Goal: Information Seeking & Learning: Learn about a topic

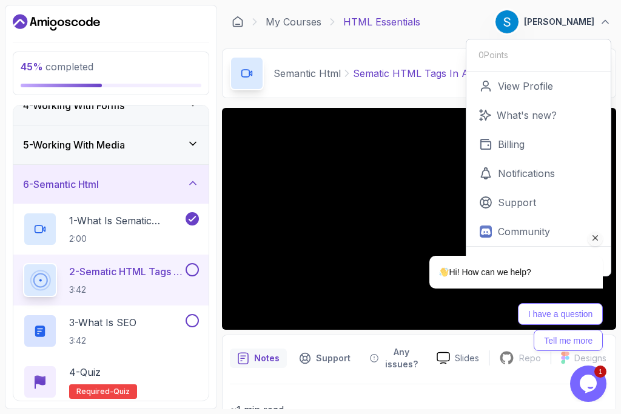
click at [397, 184] on div "Hi! How can we help? I have a question Tell me more" at bounding box center [500, 250] width 218 height 213
click at [596, 238] on icon "Chat attention grabber" at bounding box center [595, 238] width 11 height 11
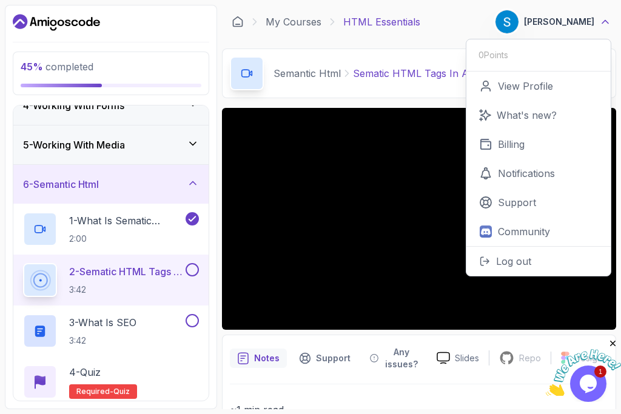
click at [608, 23] on icon at bounding box center [605, 22] width 6 height 3
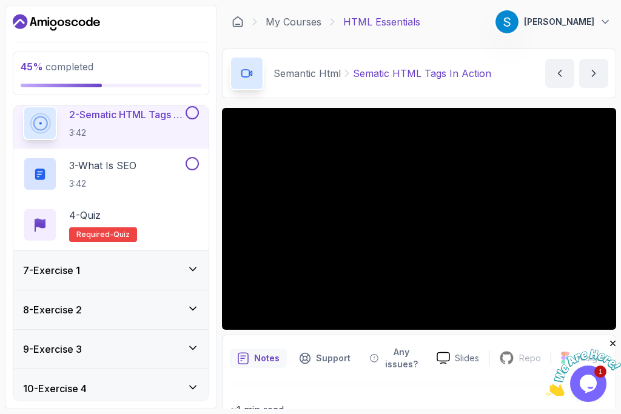
scroll to position [341, 0]
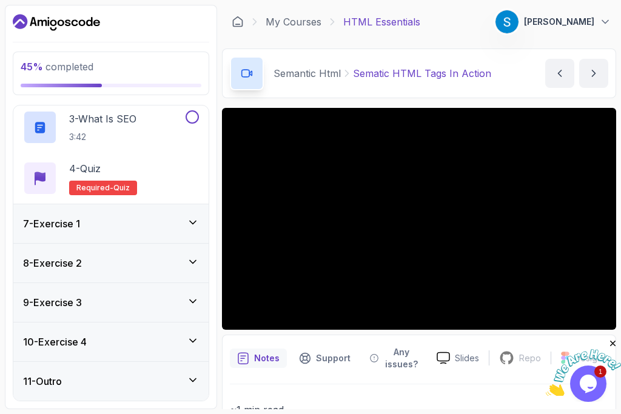
click at [195, 218] on icon at bounding box center [193, 223] width 12 height 12
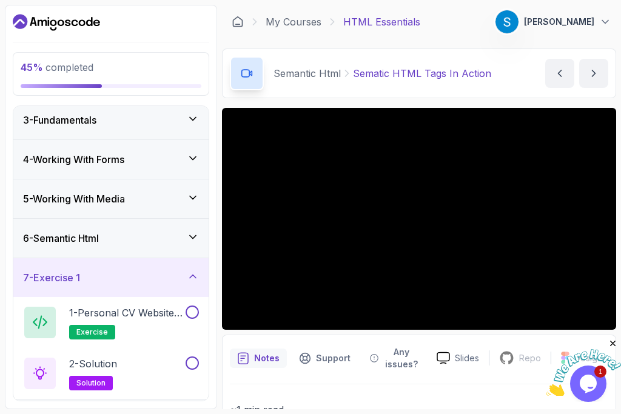
scroll to position [36, 0]
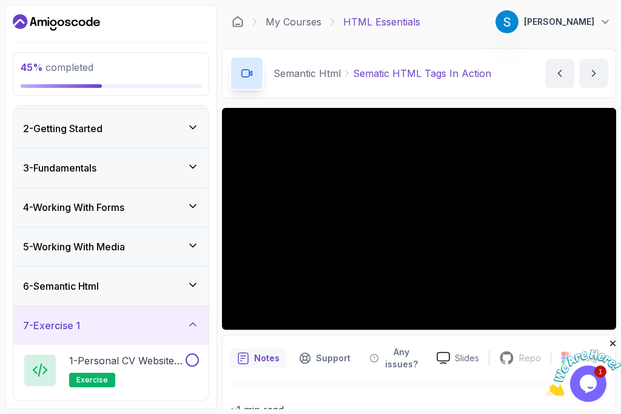
click at [196, 288] on icon at bounding box center [193, 285] width 12 height 12
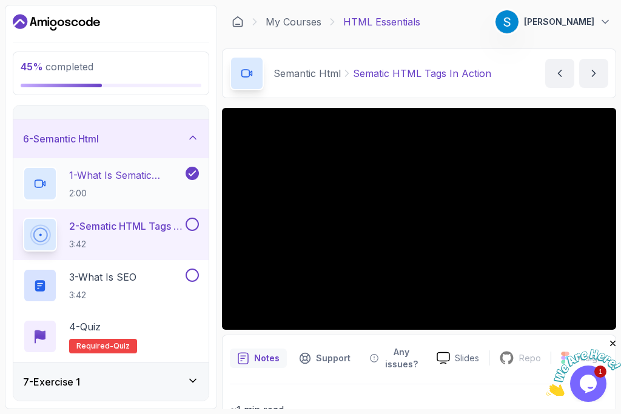
scroll to position [181, 0]
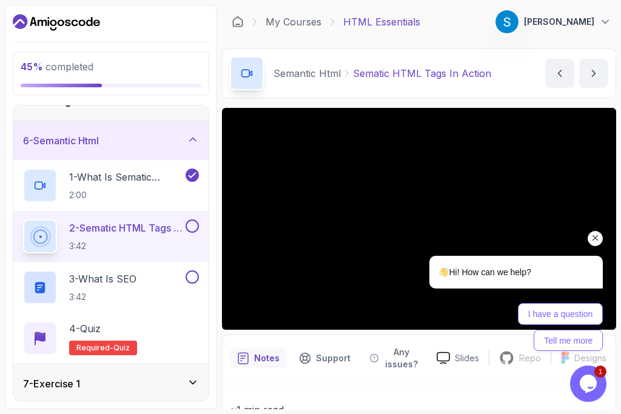
click at [590, 240] on icon "Chat attention grabber" at bounding box center [595, 238] width 11 height 11
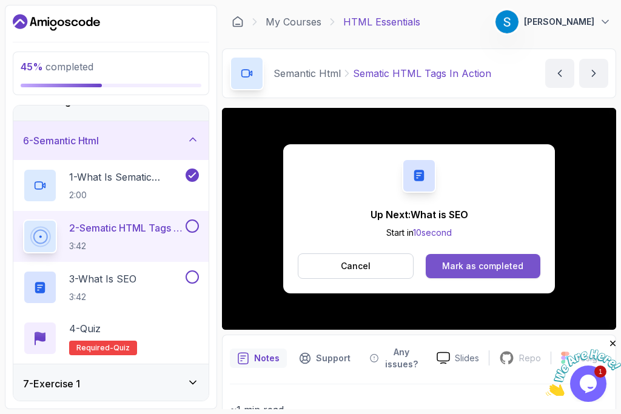
click at [462, 260] on div "Mark as completed" at bounding box center [482, 266] width 81 height 12
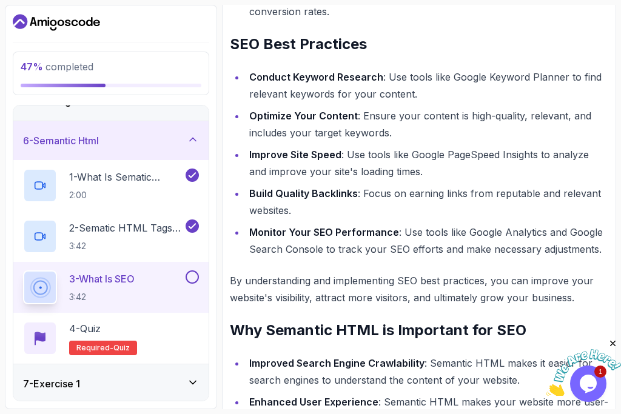
scroll to position [891, 0]
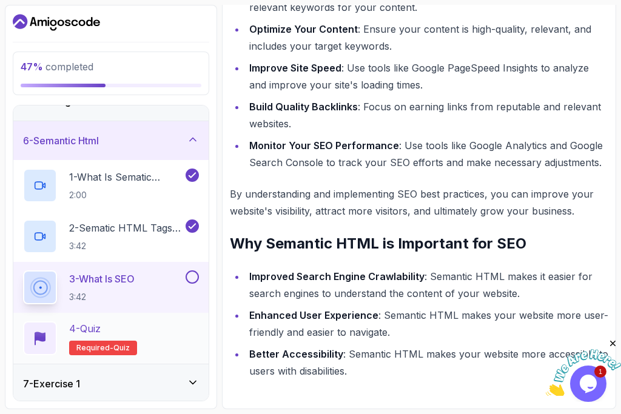
click at [64, 338] on div "4 - Quiz Required- quiz" at bounding box center [111, 338] width 176 height 34
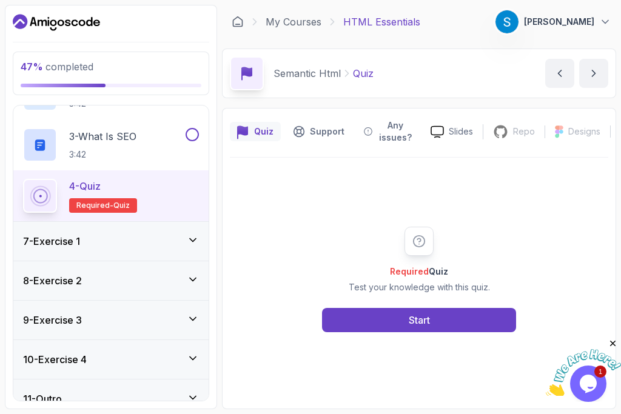
click at [133, 245] on div "7 - Exercise 1" at bounding box center [111, 241] width 176 height 15
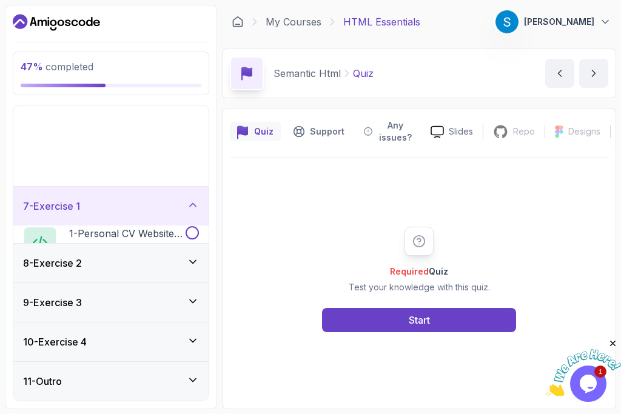
scroll to position [138, 0]
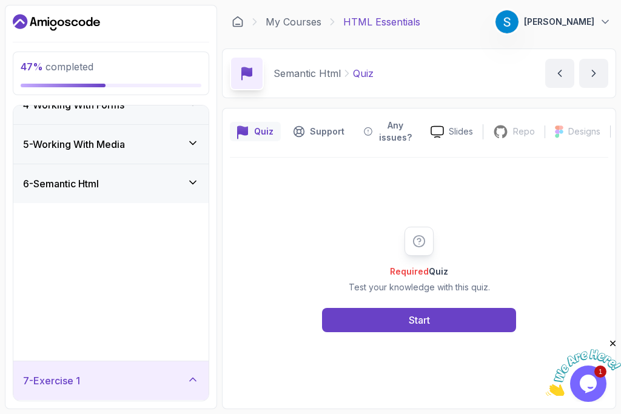
click at [133, 245] on div "1 - What Is Sematic HTML 2:00" at bounding box center [110, 223] width 195 height 51
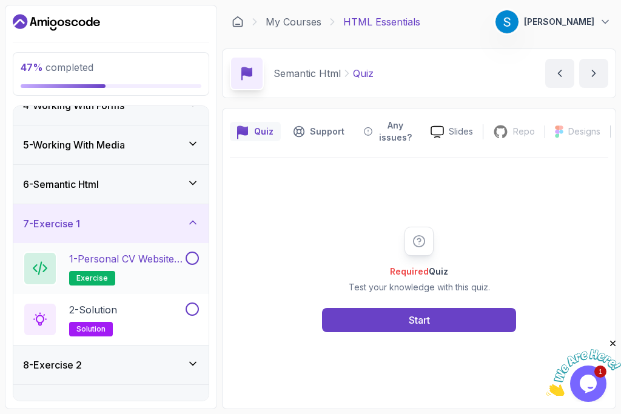
click at [149, 269] on h2 "1 - Personal CV Website Exercise exercise" at bounding box center [126, 269] width 114 height 34
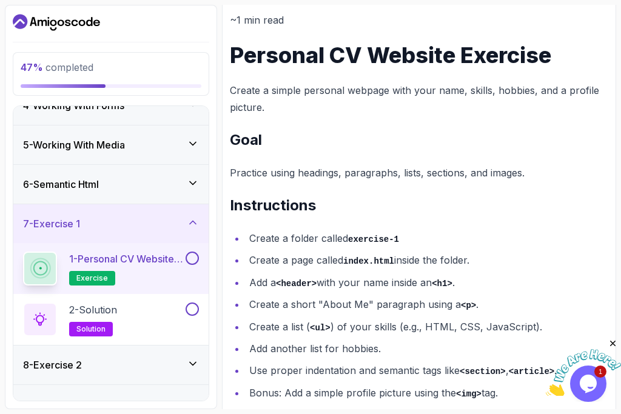
scroll to position [240, 0]
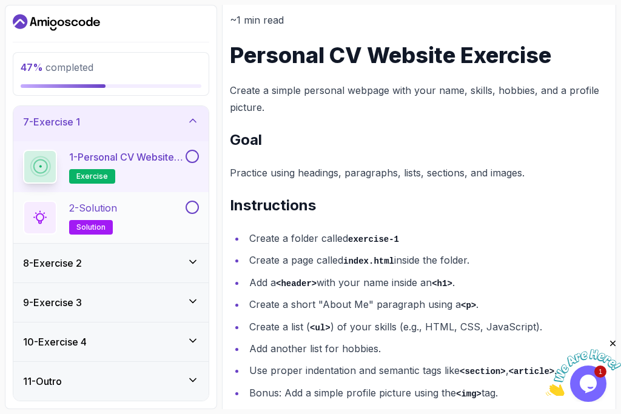
click at [148, 209] on div "2 - Solution solution" at bounding box center [103, 218] width 160 height 34
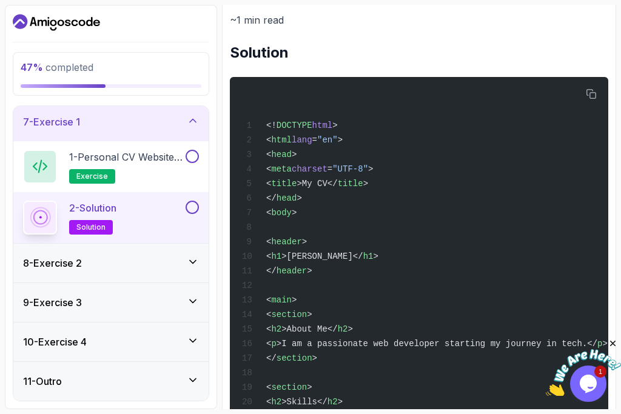
click at [148, 209] on div "2 - Solution solution" at bounding box center [103, 218] width 160 height 34
click at [107, 258] on div "8 - Exercise 2" at bounding box center [111, 263] width 176 height 15
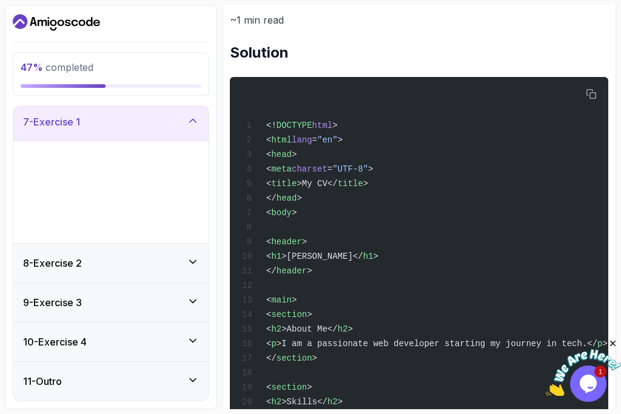
click at [107, 164] on p "1 - Personal CV Website Exercise" at bounding box center [126, 157] width 114 height 15
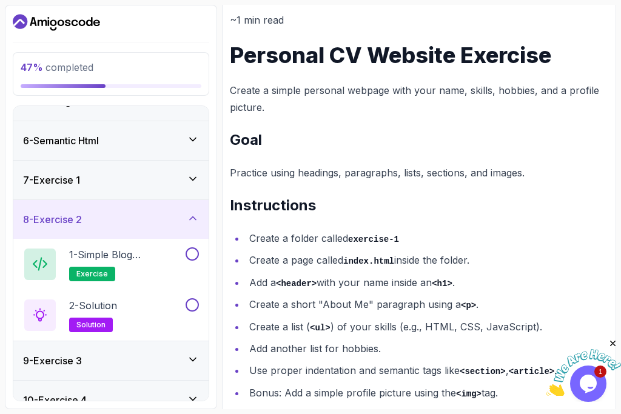
scroll to position [214, 0]
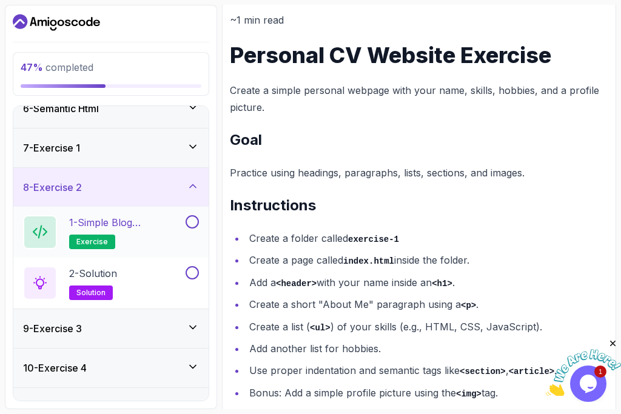
click at [113, 227] on p "1 - Simple Blog Homepage Exercise" at bounding box center [126, 222] width 114 height 15
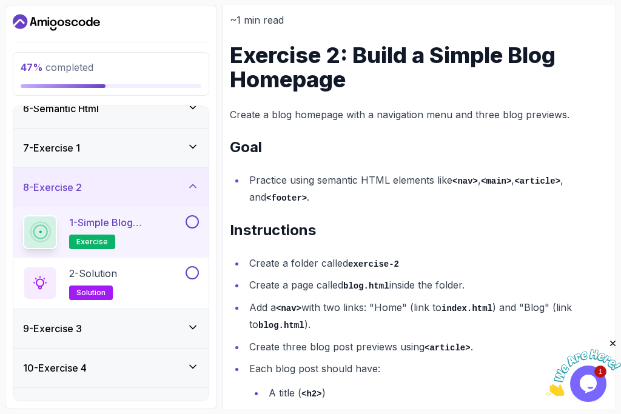
click at [113, 227] on p "1 - Simple Blog Homepage Exercise" at bounding box center [126, 222] width 114 height 15
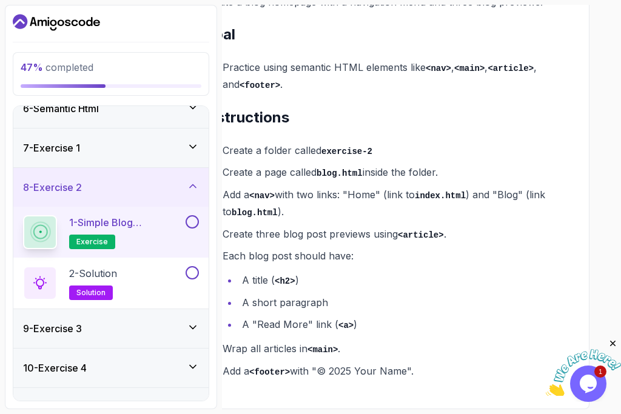
scroll to position [278, 0]
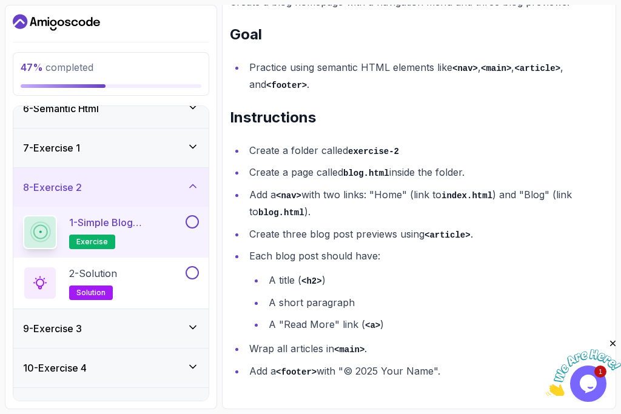
click at [421, 216] on li "Add a <nav> with two links: "Home" (link to index.html ) and "Blog" (link to bl…" at bounding box center [427, 203] width 363 height 35
click at [72, 293] on p "solution" at bounding box center [91, 293] width 44 height 15
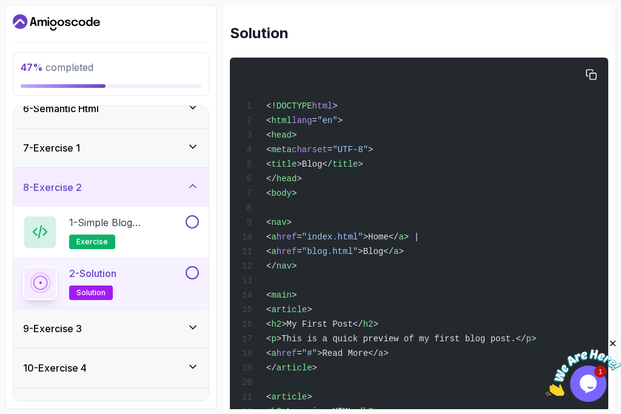
scroll to position [180, 0]
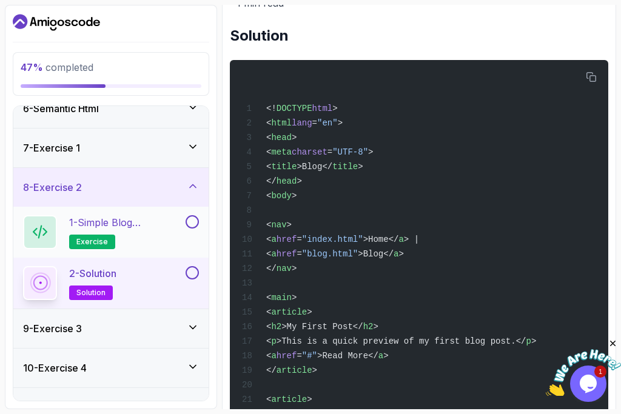
click at [129, 224] on p "1 - Simple Blog Homepage Exercise" at bounding box center [126, 222] width 114 height 15
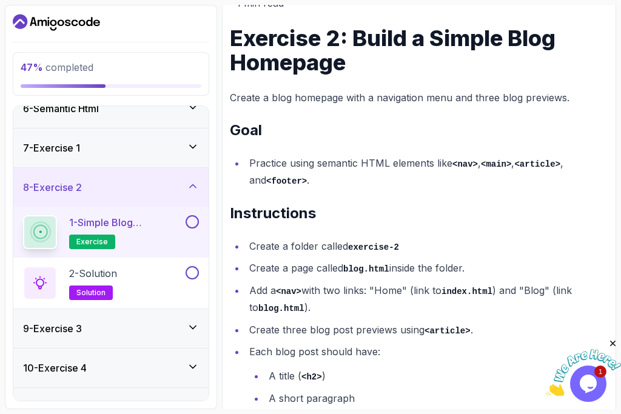
click at [92, 150] on div "7 - Exercise 1" at bounding box center [111, 148] width 176 height 15
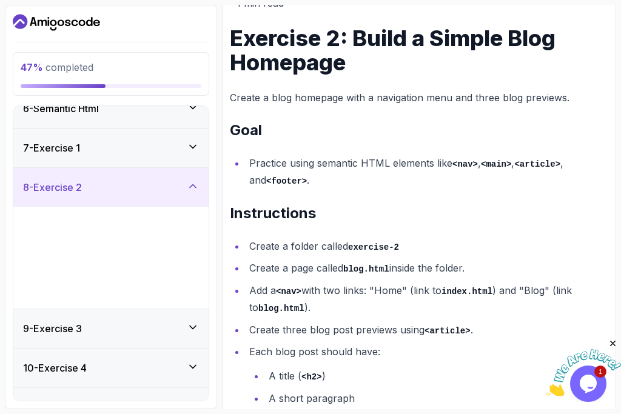
scroll to position [138, 0]
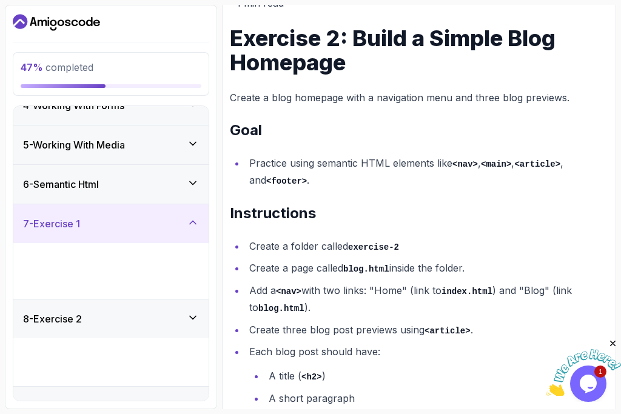
click at [92, 150] on h3 "5 - Working With Media" at bounding box center [74, 145] width 102 height 15
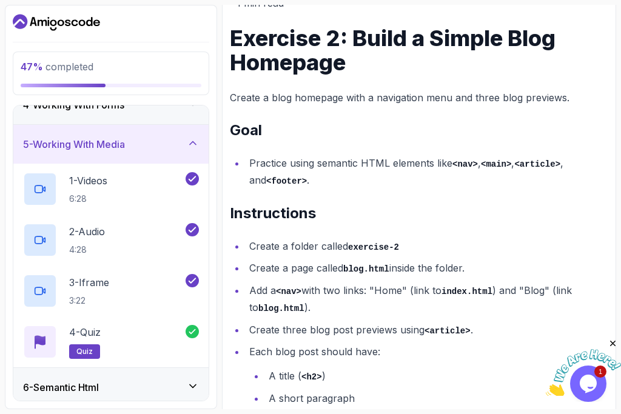
click at [92, 150] on h3 "5 - Working With Media" at bounding box center [74, 144] width 102 height 15
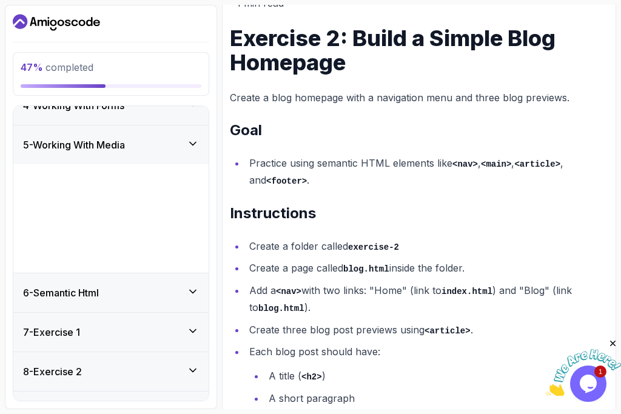
click at [92, 150] on h3 "5 - Working With Media" at bounding box center [74, 145] width 102 height 15
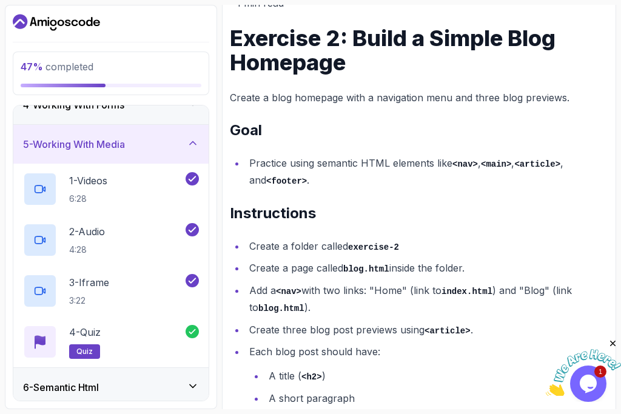
click at [92, 150] on h3 "5 - Working With Media" at bounding box center [74, 144] width 102 height 15
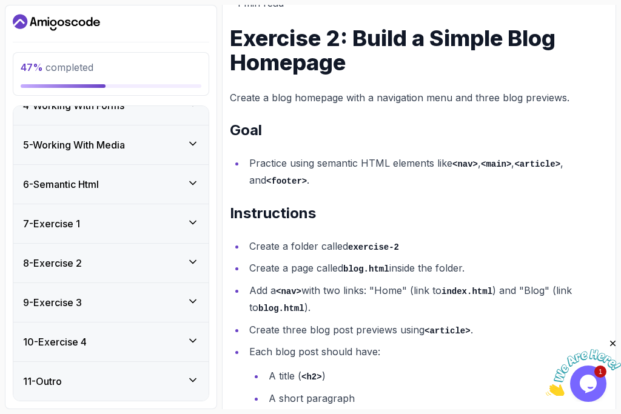
click at [94, 276] on div "8 - Exercise 2" at bounding box center [110, 263] width 195 height 39
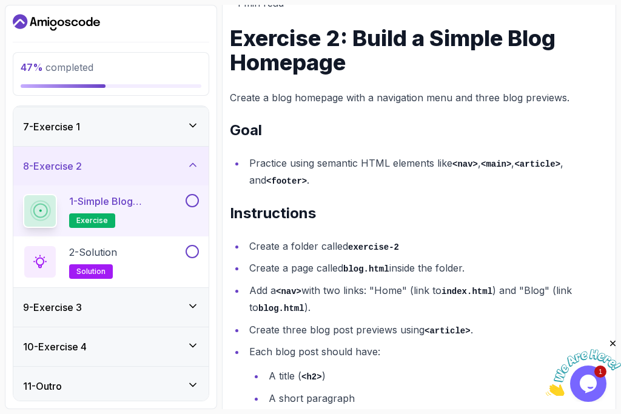
scroll to position [240, 0]
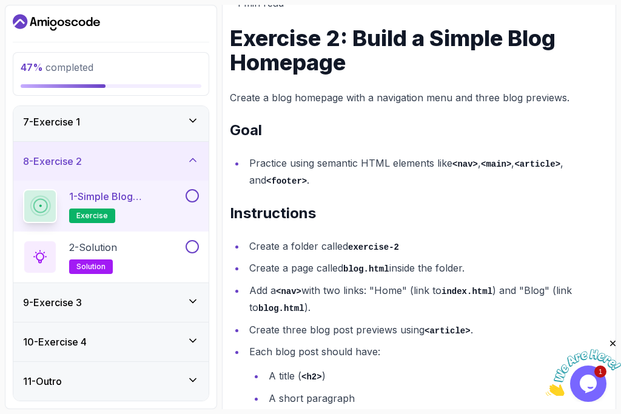
click at [110, 298] on div "9 - Exercise 3" at bounding box center [111, 302] width 176 height 15
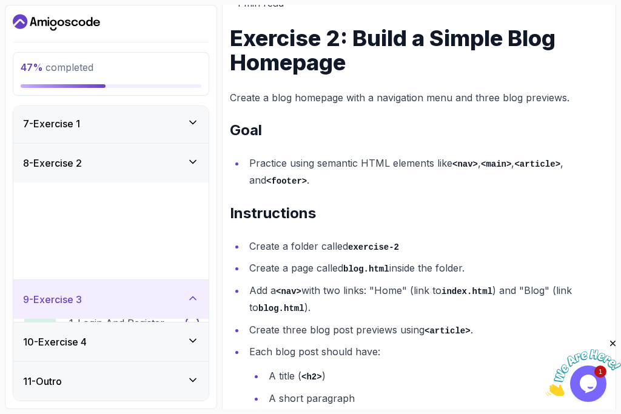
scroll to position [138, 0]
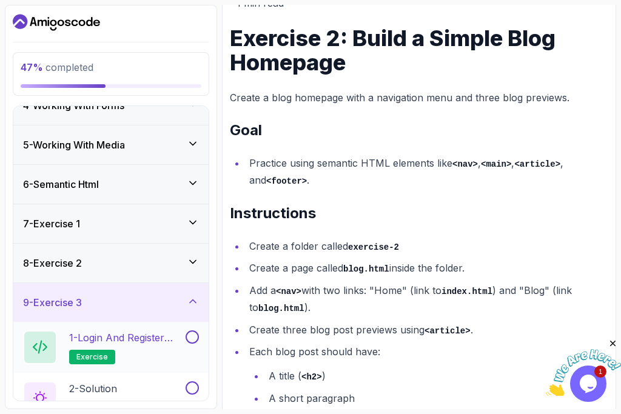
click at [125, 360] on h2 "1 - Login and Register Form Exercise exercise" at bounding box center [126, 348] width 114 height 34
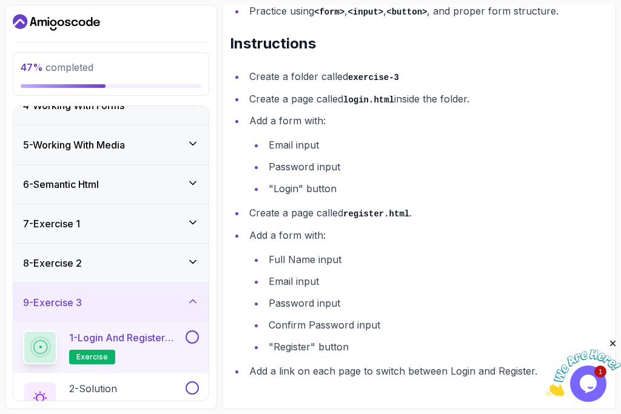
scroll to position [240, 0]
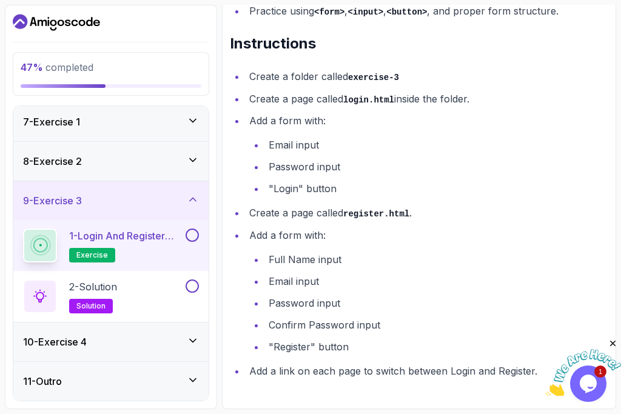
click at [116, 354] on div "10 - Exercise 4" at bounding box center [110, 342] width 195 height 39
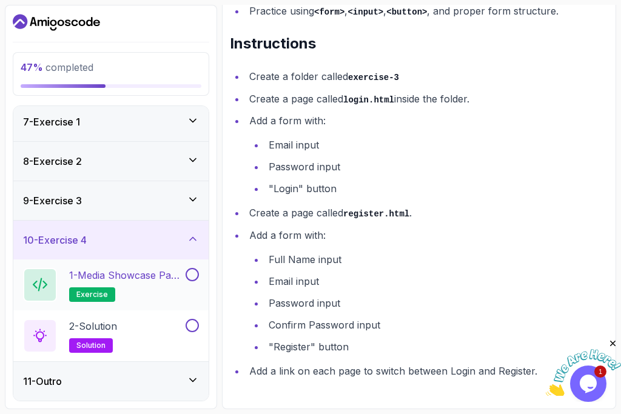
click at [92, 282] on p "1 - Media Showcase Page Exercise" at bounding box center [126, 275] width 114 height 15
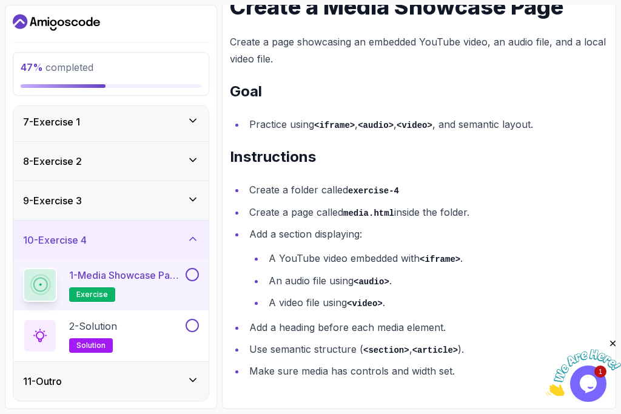
scroll to position [213, 0]
click at [200, 384] on div "11 - Outro" at bounding box center [110, 381] width 195 height 39
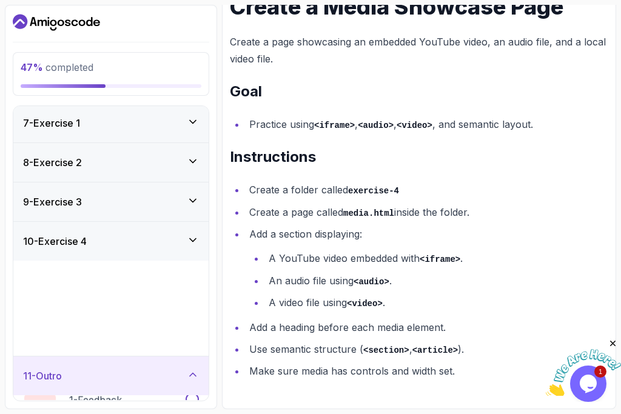
scroll to position [138, 0]
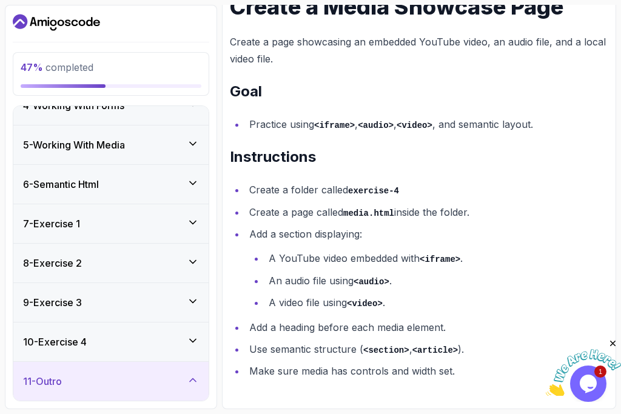
click at [195, 381] on icon at bounding box center [193, 380] width 12 height 12
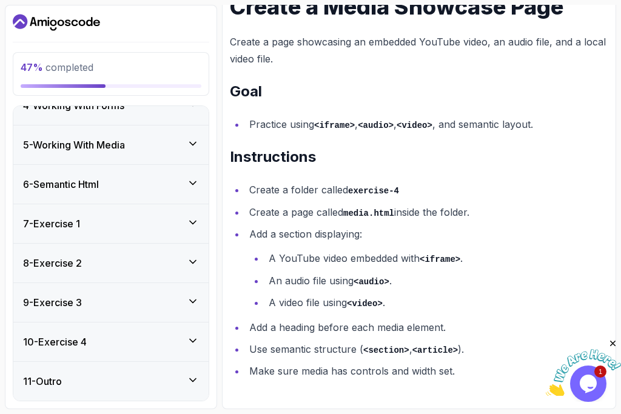
click at [190, 385] on icon at bounding box center [193, 380] width 12 height 12
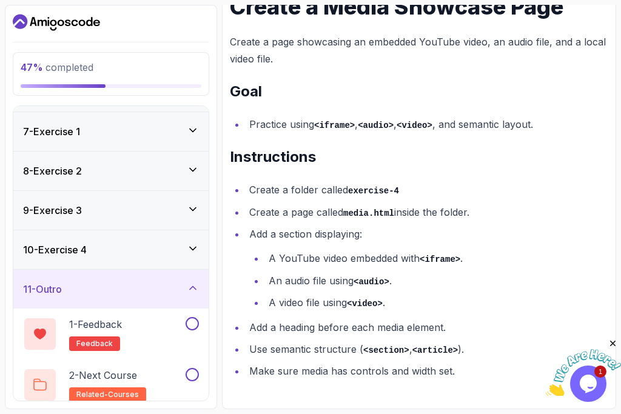
scroll to position [240, 0]
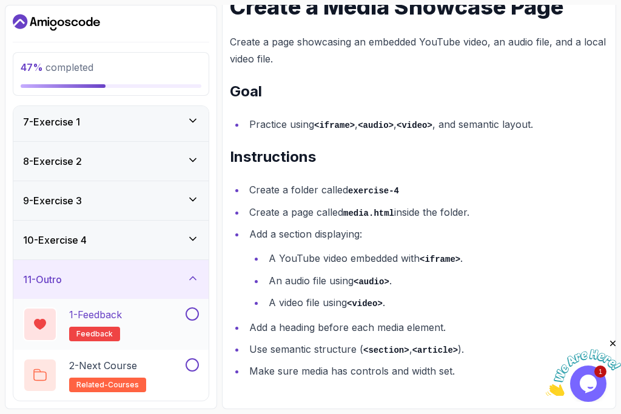
click at [117, 326] on h2 "1 - Feedback feedback" at bounding box center [95, 324] width 53 height 34
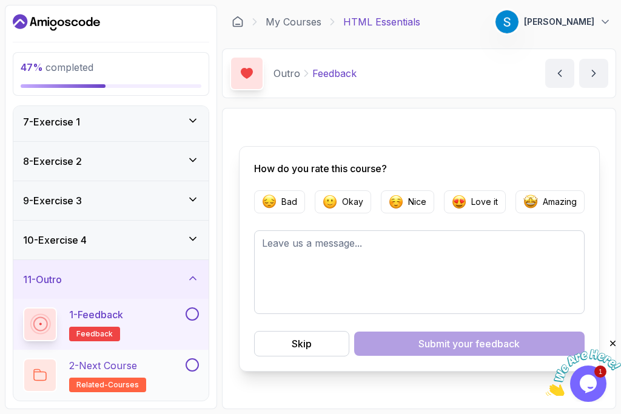
click at [128, 363] on p "2 - Next Course" at bounding box center [103, 365] width 68 height 15
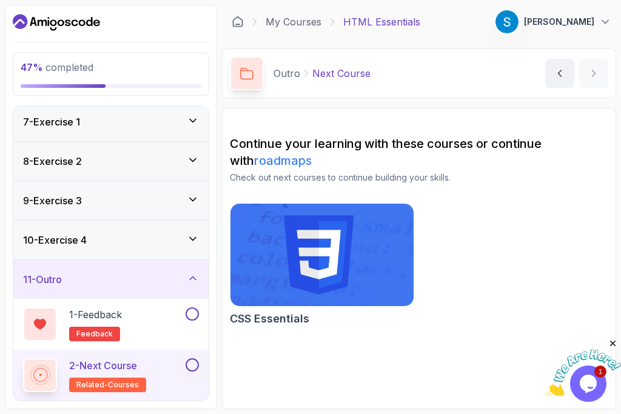
click at [302, 267] on img at bounding box center [322, 254] width 192 height 107
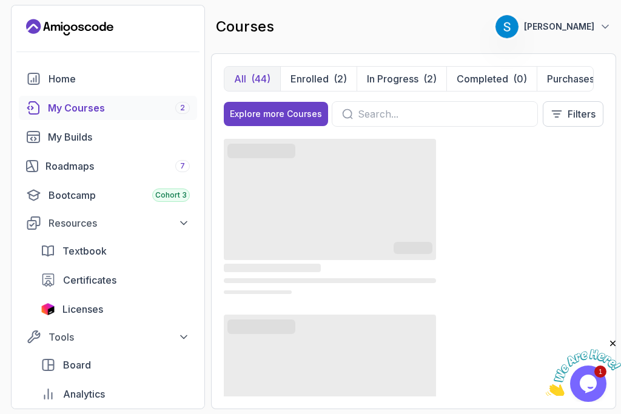
click at [381, 106] on div at bounding box center [435, 113] width 206 height 25
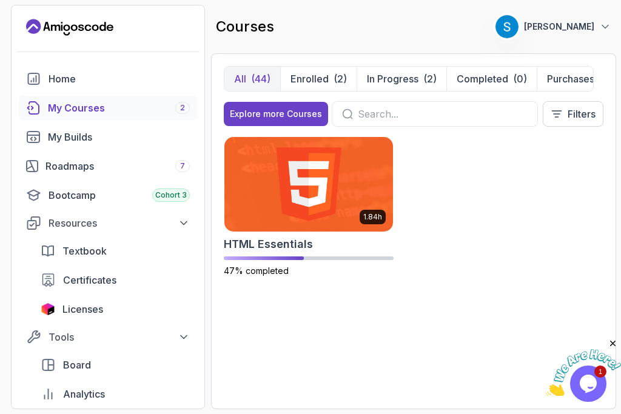
click at [391, 115] on input "text" at bounding box center [443, 114] width 170 height 15
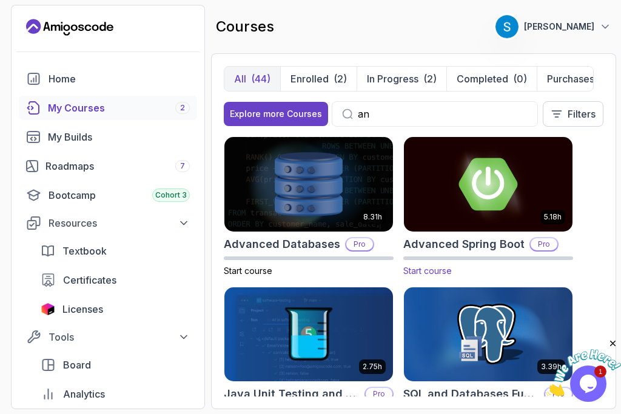
scroll to position [195, 0]
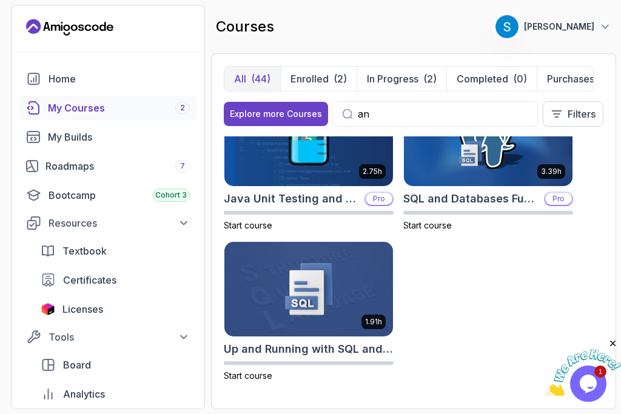
type input "a"
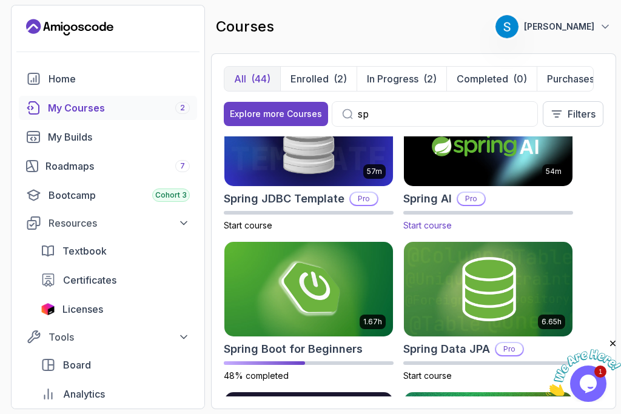
type input "sp"
drag, startPoint x: 523, startPoint y: 197, endPoint x: 529, endPoint y: 218, distance: 21.7
click at [529, 218] on div "54m Spring AI Pro Start course" at bounding box center [488, 162] width 170 height 141
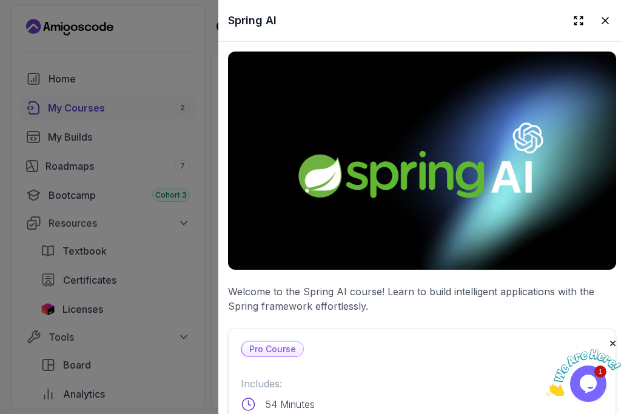
click at [294, 291] on p "Welcome to the Spring AI course! Learn to build intelligent applications with t…" at bounding box center [422, 298] width 388 height 29
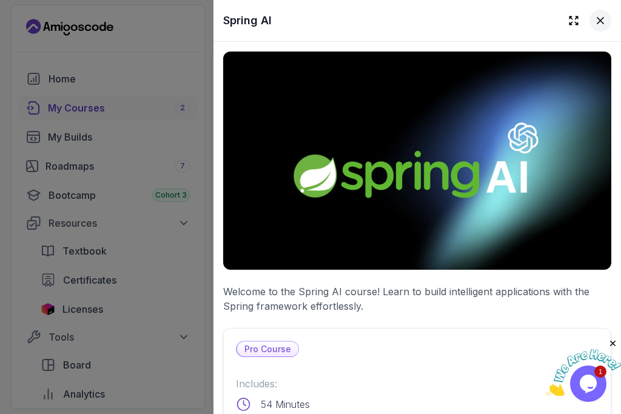
click at [606, 19] on icon at bounding box center [600, 21] width 12 height 12
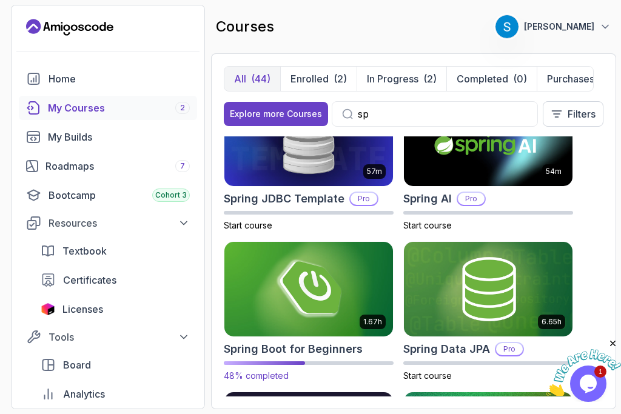
click at [284, 300] on img at bounding box center [308, 289] width 177 height 99
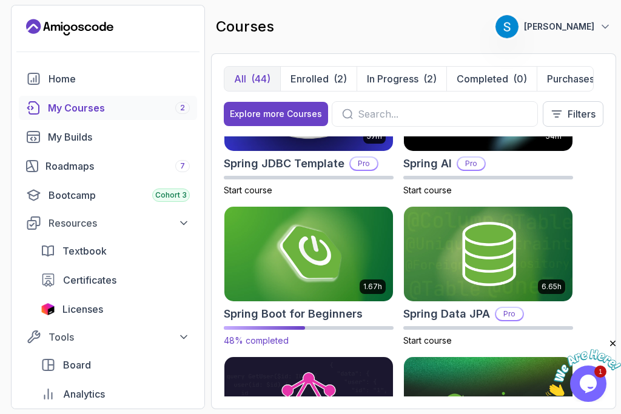
scroll to position [262, 0]
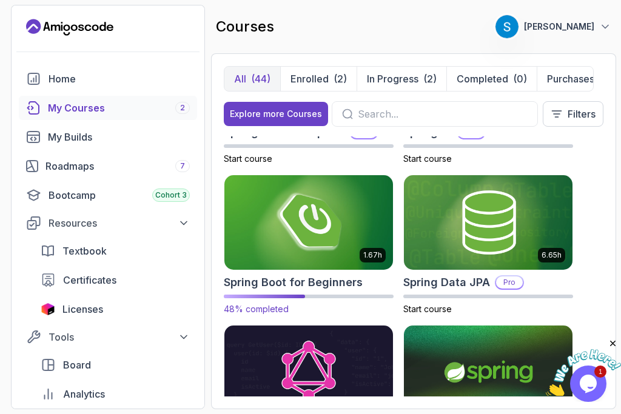
click at [306, 254] on img at bounding box center [308, 222] width 177 height 99
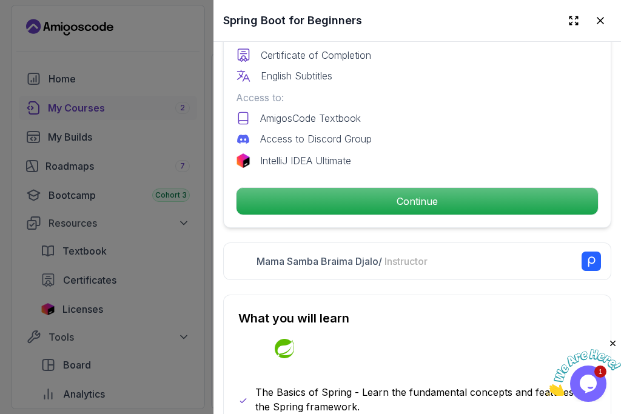
scroll to position [385, 0]
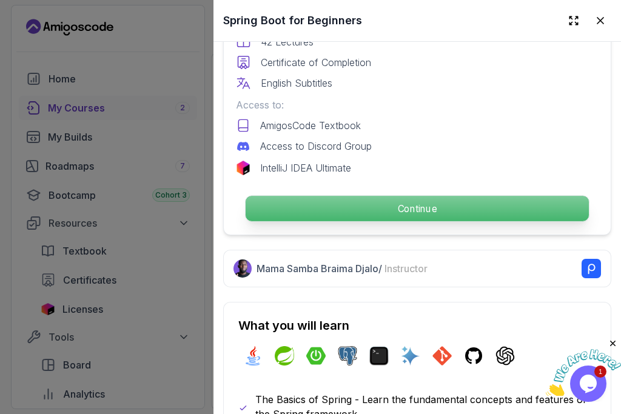
click at [417, 215] on p "Continue" at bounding box center [417, 208] width 343 height 25
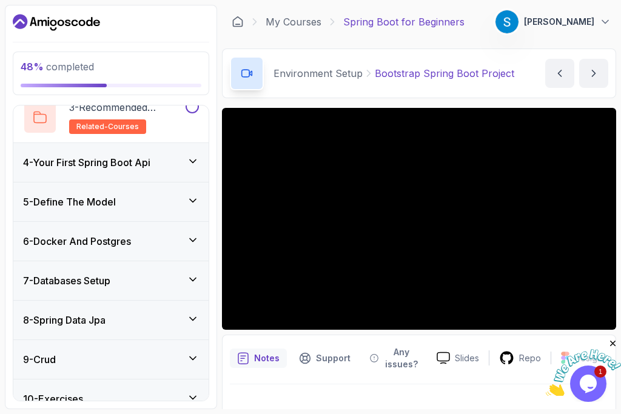
scroll to position [330, 0]
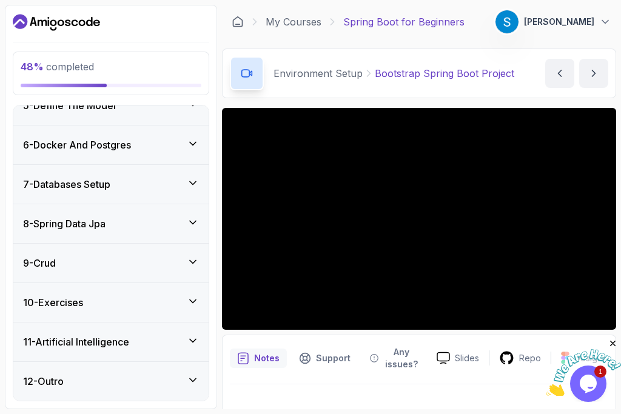
click at [195, 218] on icon at bounding box center [193, 223] width 12 height 12
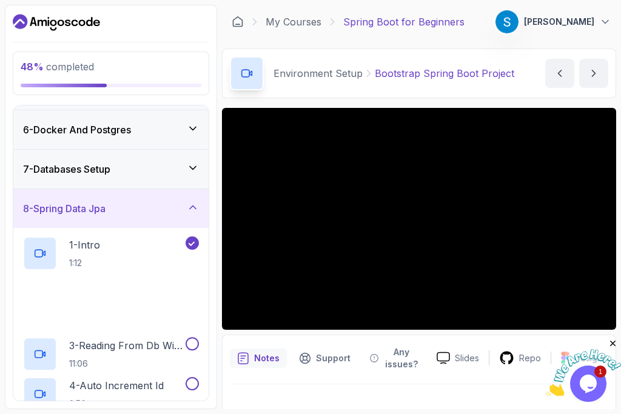
scroll to position [177, 0]
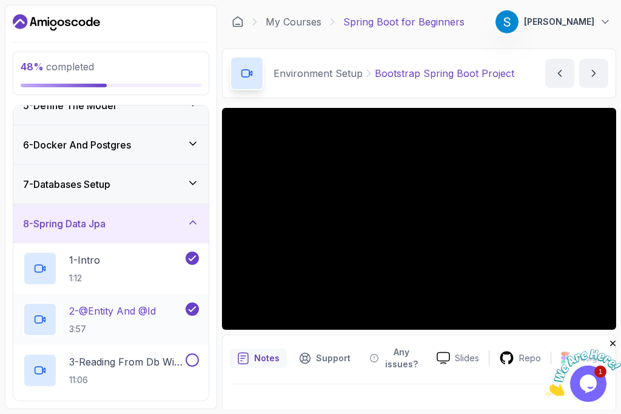
click at [119, 324] on p "3:57" at bounding box center [112, 329] width 87 height 12
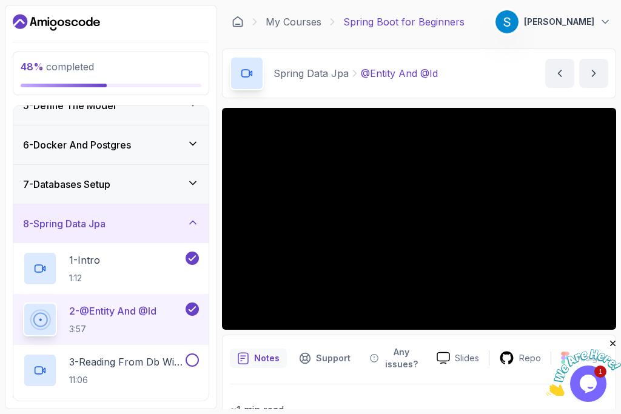
click at [196, 193] on div "7 - Databases Setup" at bounding box center [110, 184] width 195 height 39
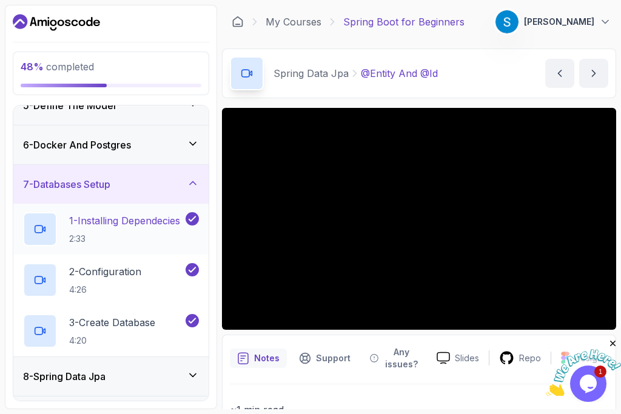
click at [119, 230] on h2 "1 - Installing Dependecies 2:33" at bounding box center [124, 229] width 111 height 32
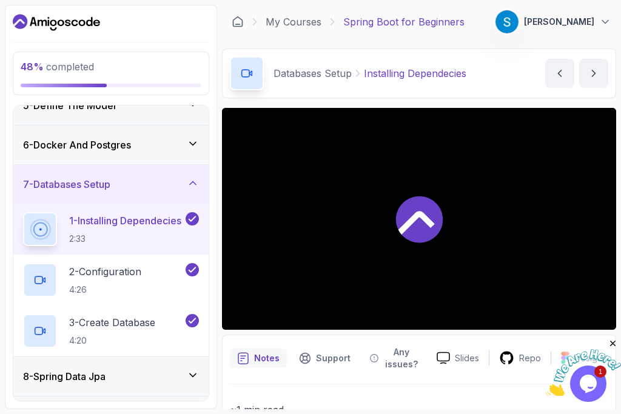
click at [119, 230] on h2 "1 - Installing Dependecies 2:33" at bounding box center [125, 229] width 112 height 32
click at [125, 142] on h3 "6 - Docker And Postgres" at bounding box center [77, 145] width 108 height 15
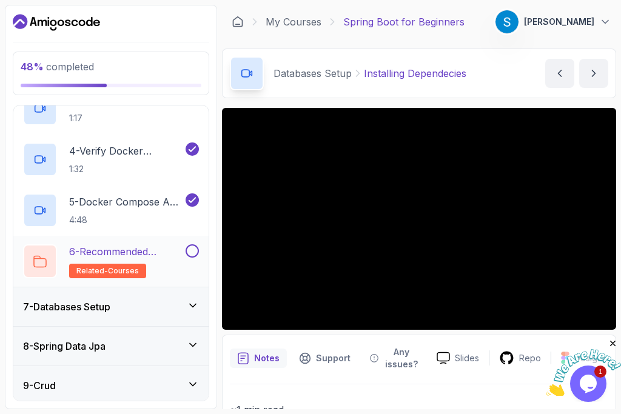
scroll to position [298, 0]
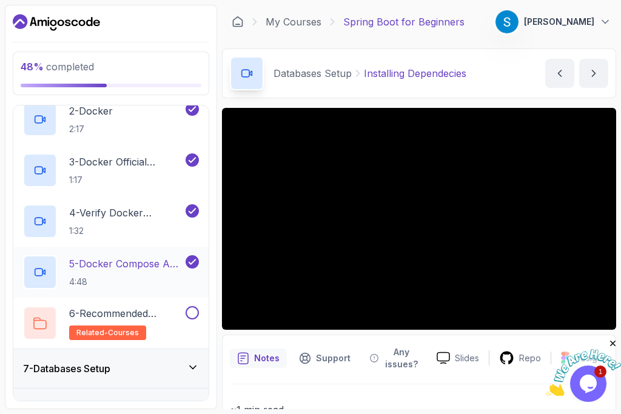
click at [126, 252] on div "5 - Docker Compose And Postgres 4:48" at bounding box center [110, 272] width 195 height 51
click at [124, 265] on p "5 - Docker Compose And Postgres" at bounding box center [126, 264] width 114 height 15
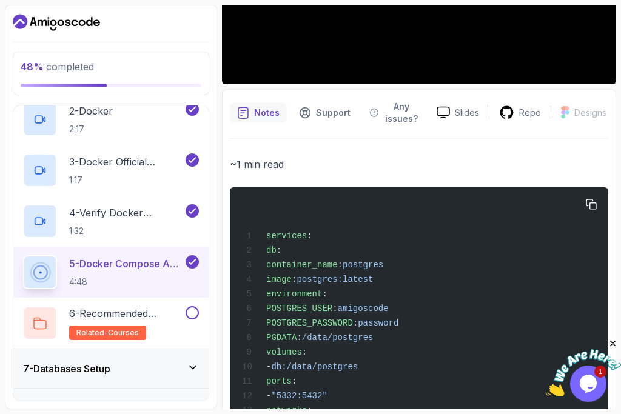
scroll to position [274, 32]
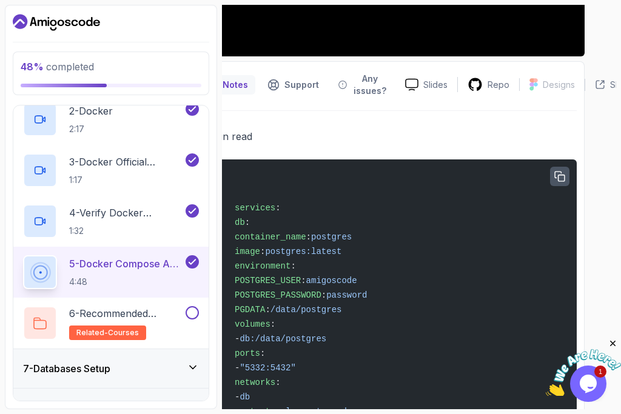
click at [560, 168] on button "button" at bounding box center [559, 176] width 19 height 19
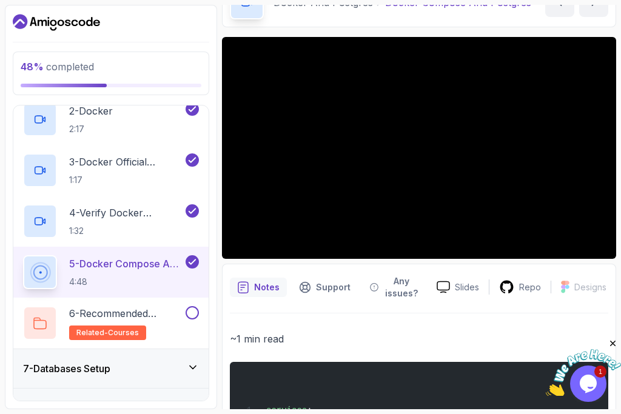
scroll to position [0, 0]
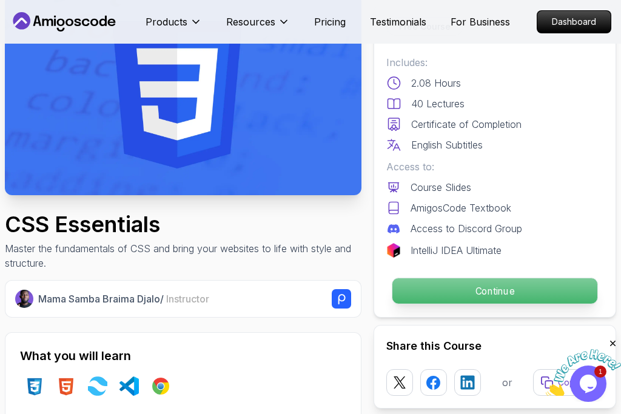
click at [518, 286] on p "Continue" at bounding box center [494, 290] width 205 height 25
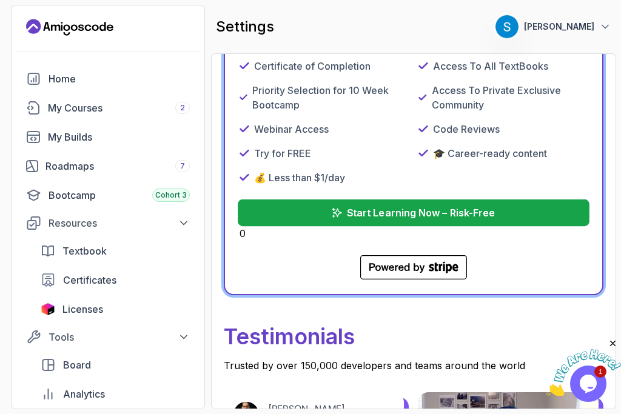
scroll to position [287, 0]
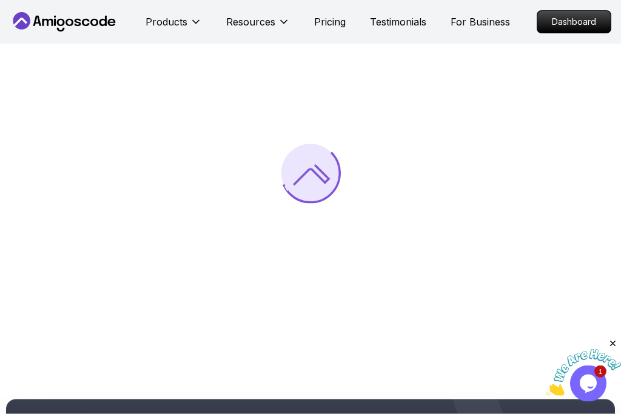
scroll to position [78, 0]
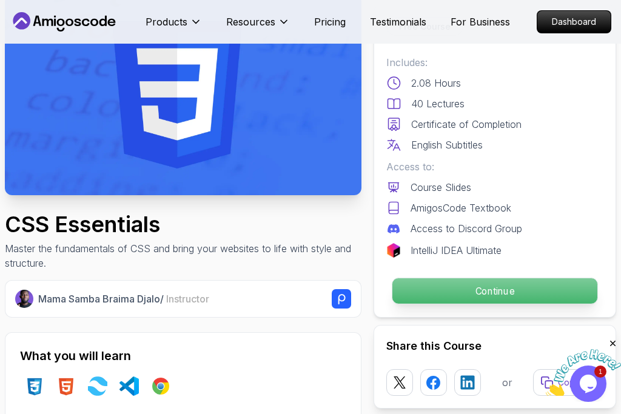
click at [462, 291] on p "Continue" at bounding box center [494, 290] width 205 height 25
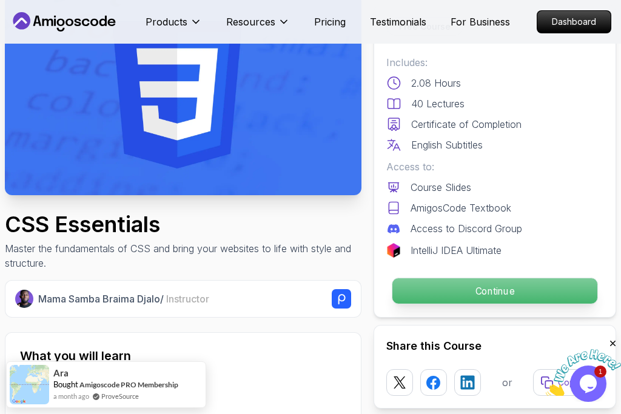
click at [462, 291] on p "Continue" at bounding box center [494, 290] width 205 height 25
